Goal: Task Accomplishment & Management: Use online tool/utility

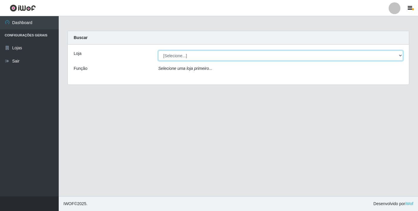
click at [188, 56] on select "[Selecione...] Atacado Vem - [STREET_ADDRESS]" at bounding box center [280, 55] width 245 height 10
select select "455"
click at [158, 50] on select "[Selecione...] Atacado Vem - [STREET_ADDRESS]" at bounding box center [280, 55] width 245 height 10
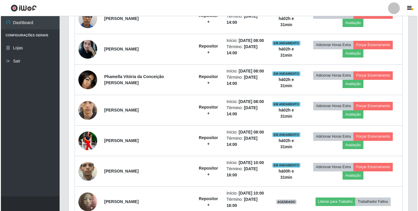
scroll to position [264, 0]
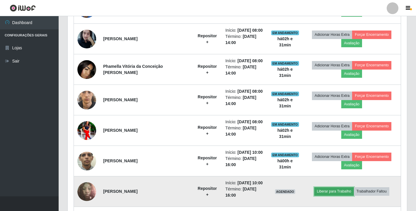
click at [334, 191] on button "Liberar para Trabalho" at bounding box center [335, 191] width 40 height 8
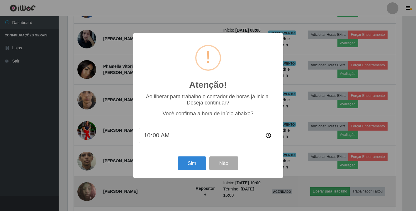
scroll to position [122, 336]
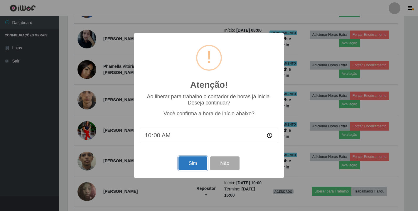
click at [194, 167] on button "Sim" at bounding box center [192, 163] width 28 height 14
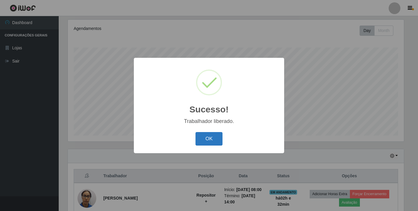
click at [209, 142] on button "OK" at bounding box center [208, 139] width 27 height 14
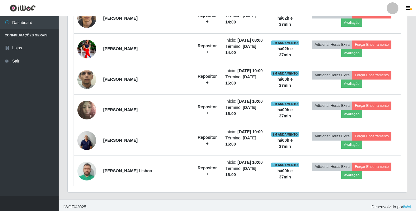
scroll to position [349, 0]
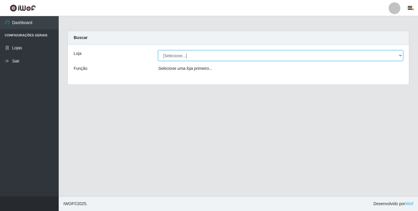
click at [257, 59] on select "[Selecione...] Atacado Vem - [STREET_ADDRESS]" at bounding box center [280, 55] width 245 height 10
select select "455"
click at [158, 50] on select "[Selecione...] Atacado Vem - [STREET_ADDRESS]" at bounding box center [280, 55] width 245 height 10
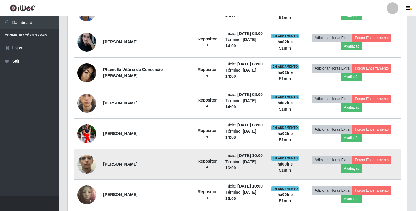
scroll to position [349, 0]
